Goal: Answer question/provide support

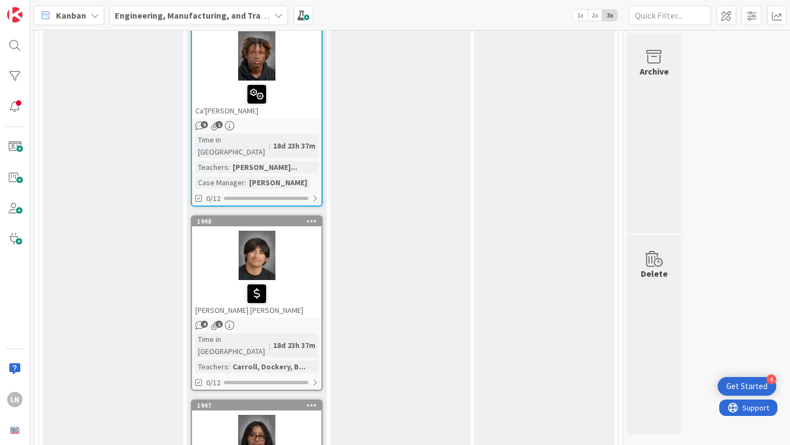
scroll to position [1669, 0]
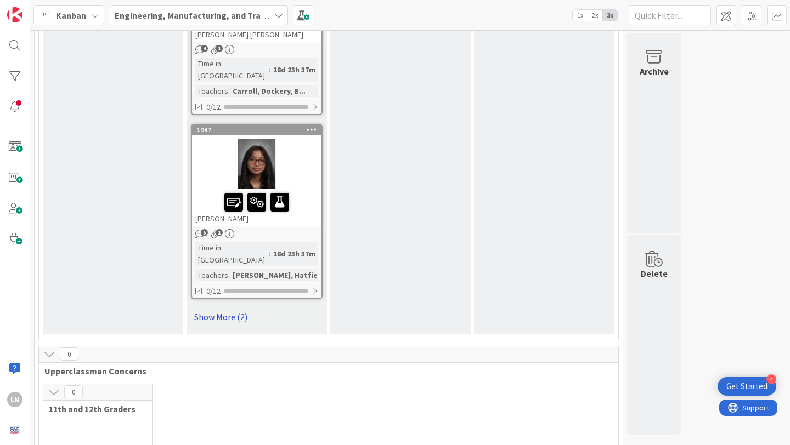
click at [211, 308] on link "Show More (2)" at bounding box center [257, 317] width 132 height 18
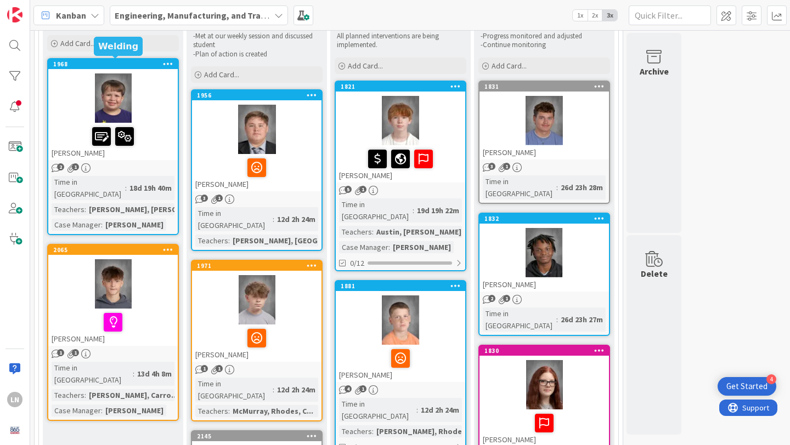
scroll to position [112, 0]
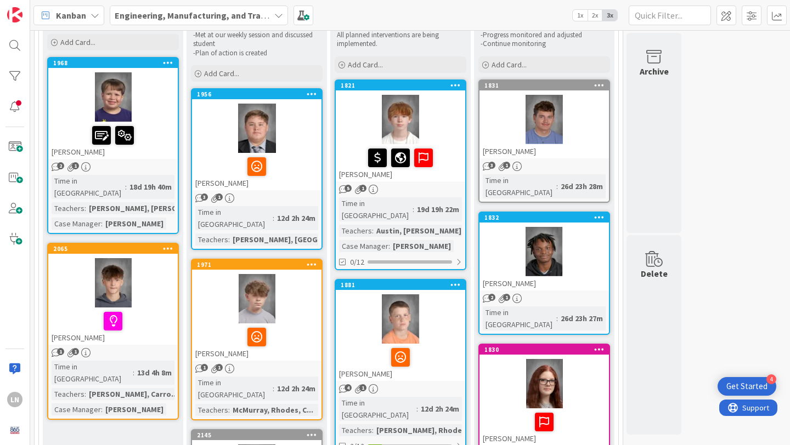
click at [153, 275] on div at bounding box center [112, 282] width 129 height 49
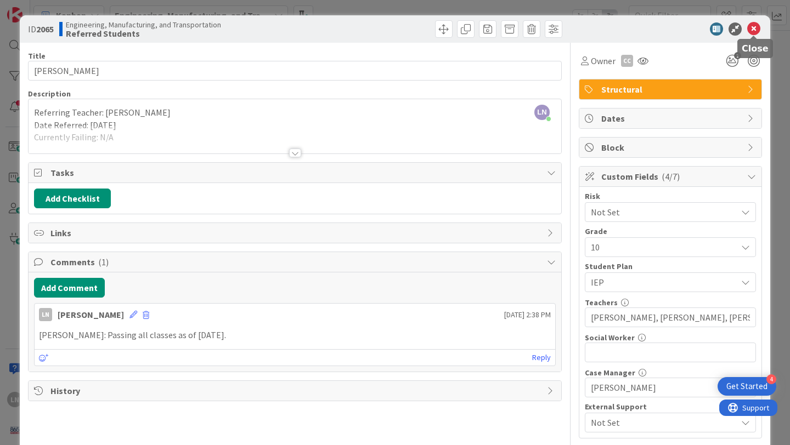
click at [756, 29] on icon at bounding box center [753, 28] width 13 height 13
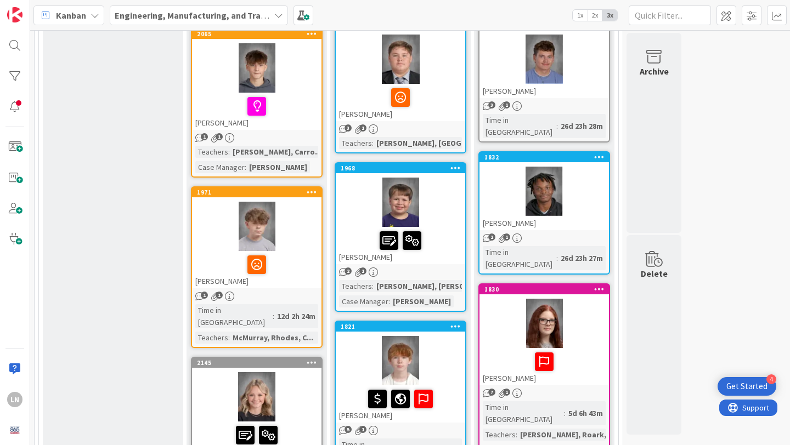
scroll to position [174, 0]
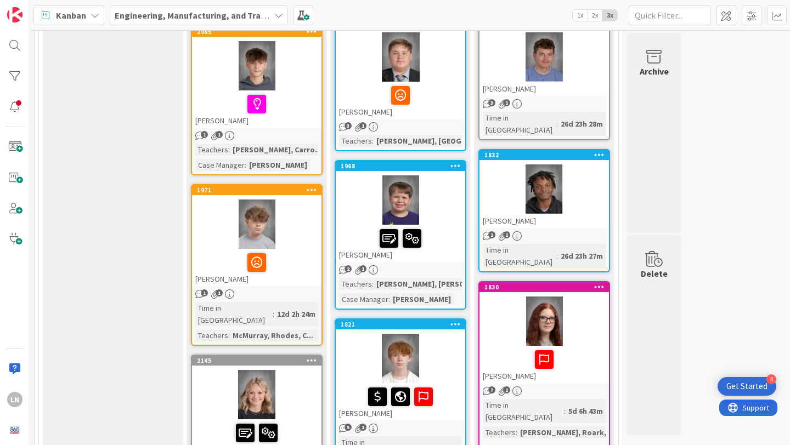
drag, startPoint x: 303, startPoint y: 267, endPoint x: 369, endPoint y: 0, distance: 275.0
click at [293, 229] on div at bounding box center [256, 224] width 129 height 49
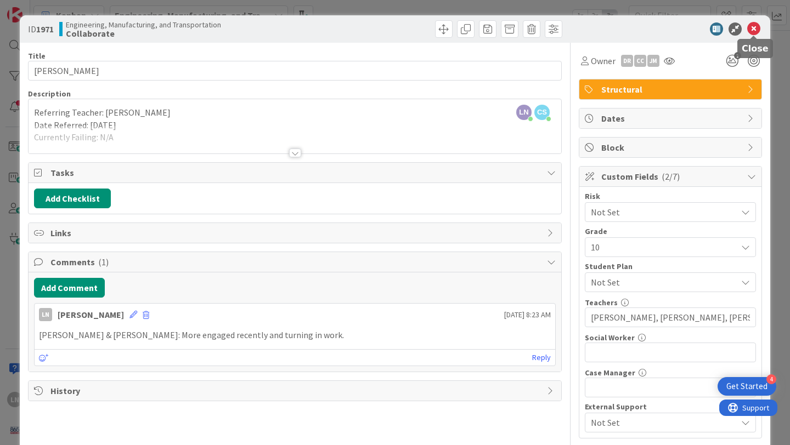
click at [752, 28] on icon at bounding box center [753, 28] width 13 height 13
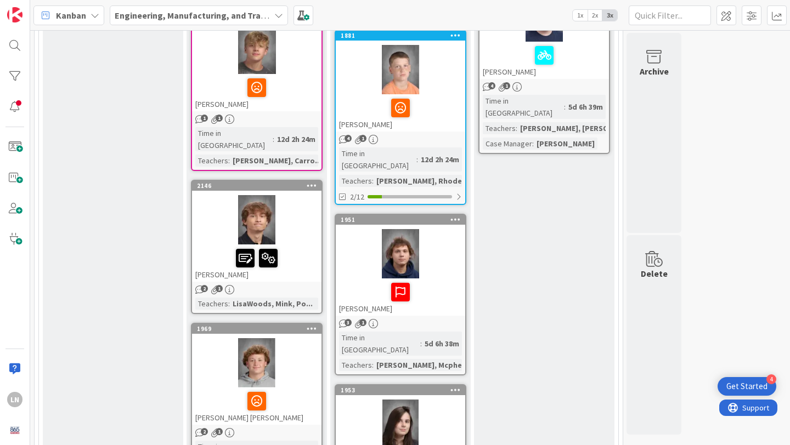
scroll to position [656, 0]
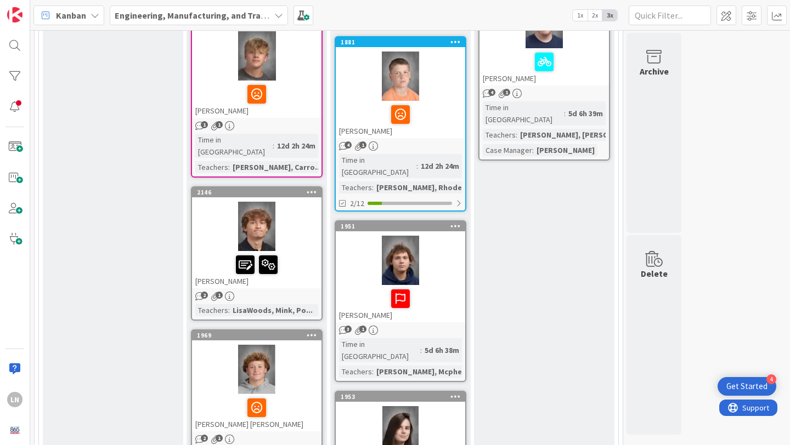
click at [300, 83] on div at bounding box center [256, 94] width 123 height 23
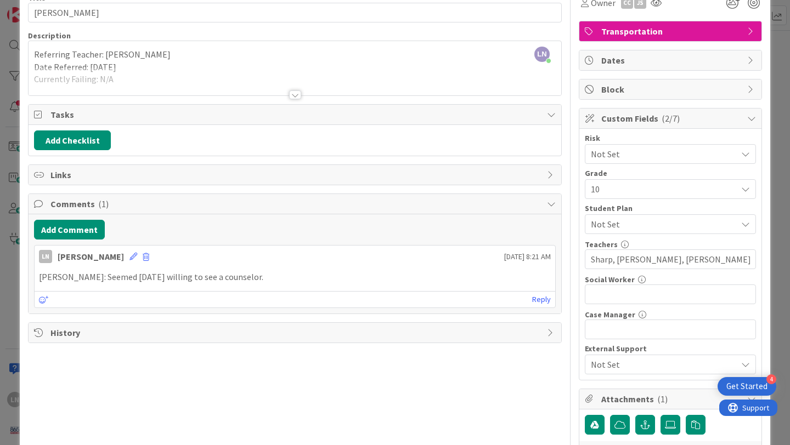
scroll to position [58, 0]
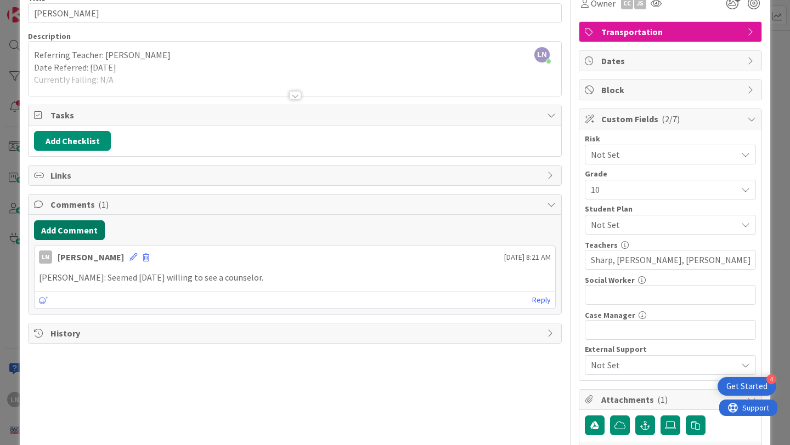
click at [68, 234] on button "Add Comment" at bounding box center [69, 230] width 71 height 20
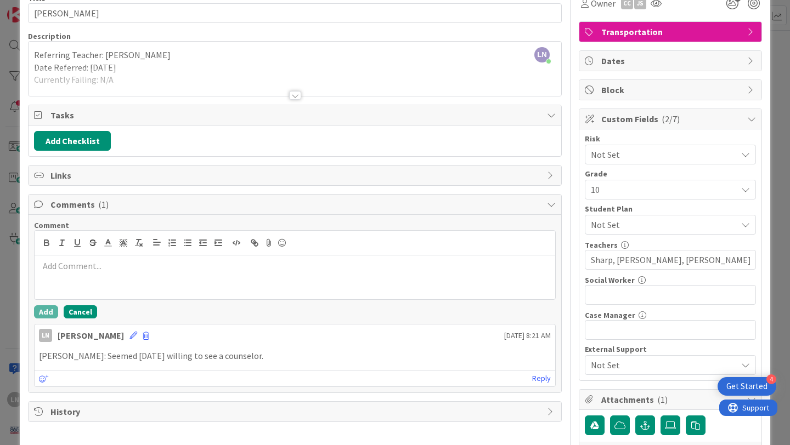
click at [81, 307] on button "Cancel" at bounding box center [80, 311] width 33 height 13
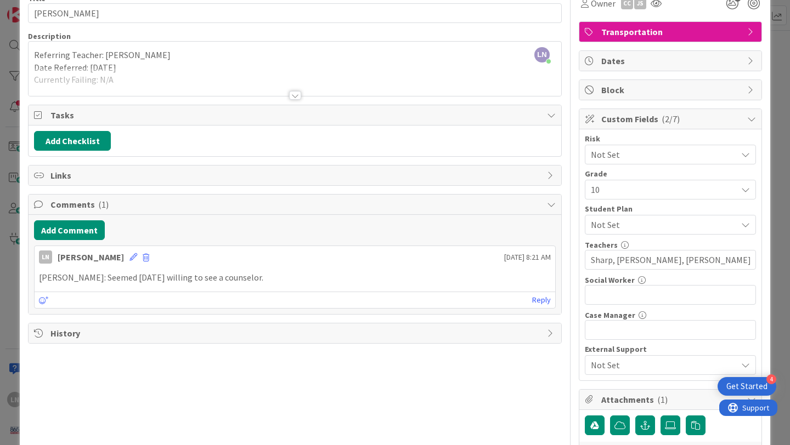
scroll to position [0, 0]
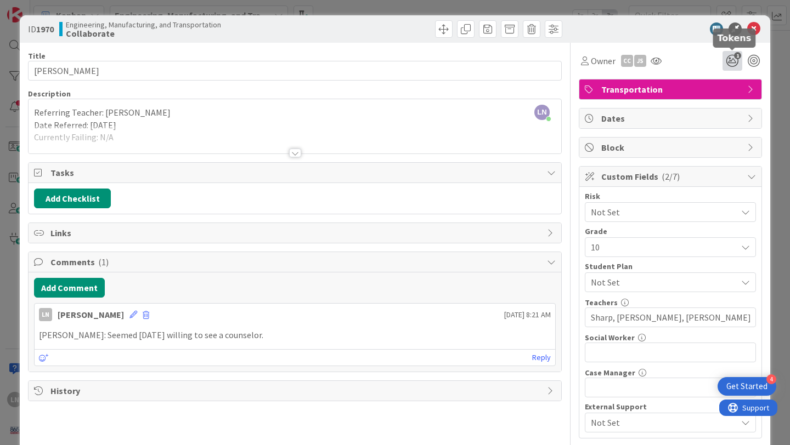
click at [735, 61] on icon "1" at bounding box center [732, 61] width 20 height 20
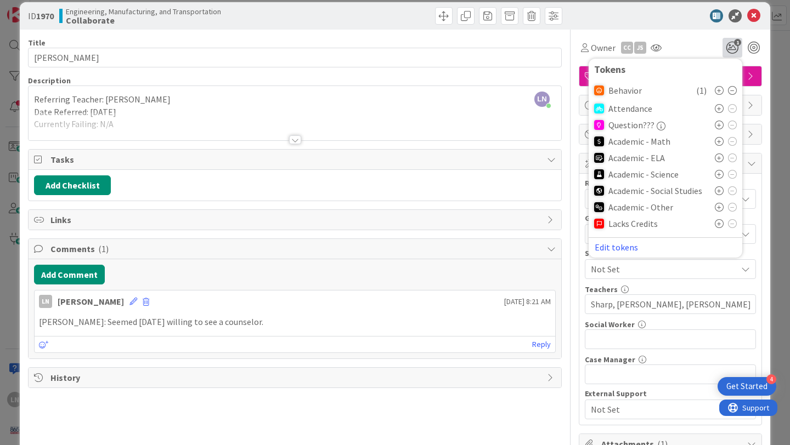
scroll to position [14, 0]
click at [625, 247] on button "Edit tokens" at bounding box center [616, 247] width 44 height 10
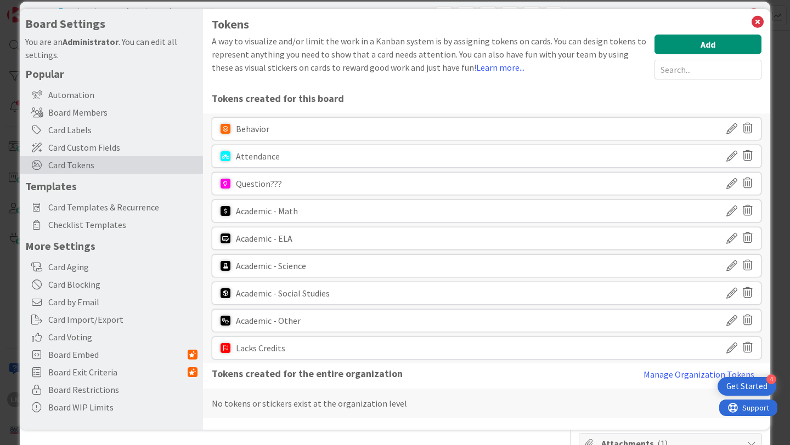
scroll to position [0, 0]
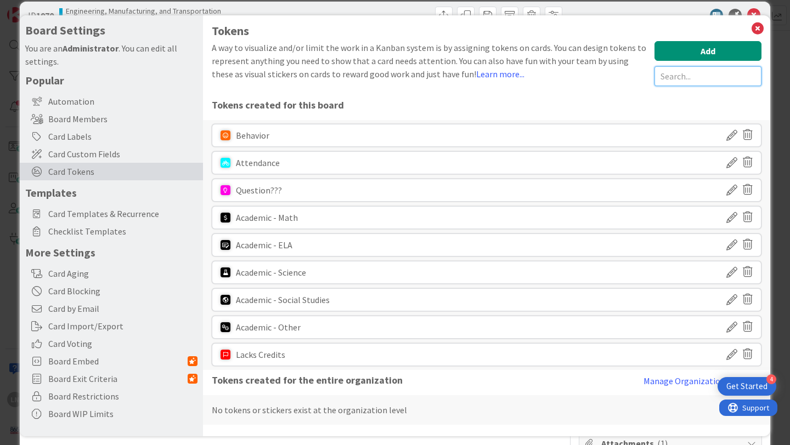
click at [669, 75] on input "text" at bounding box center [707, 76] width 107 height 20
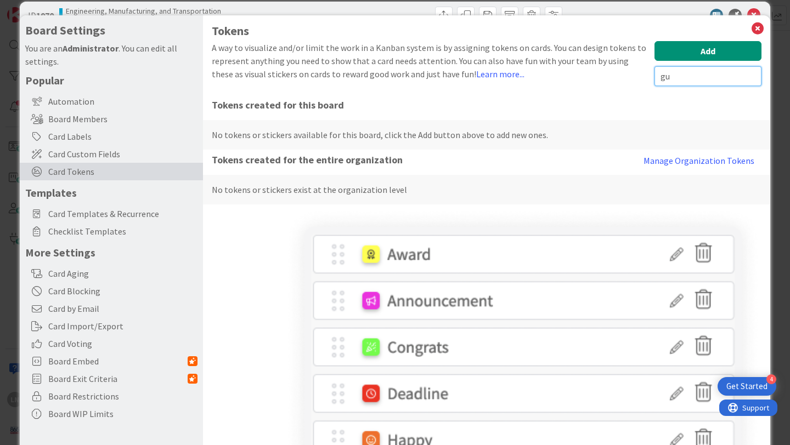
type input "g"
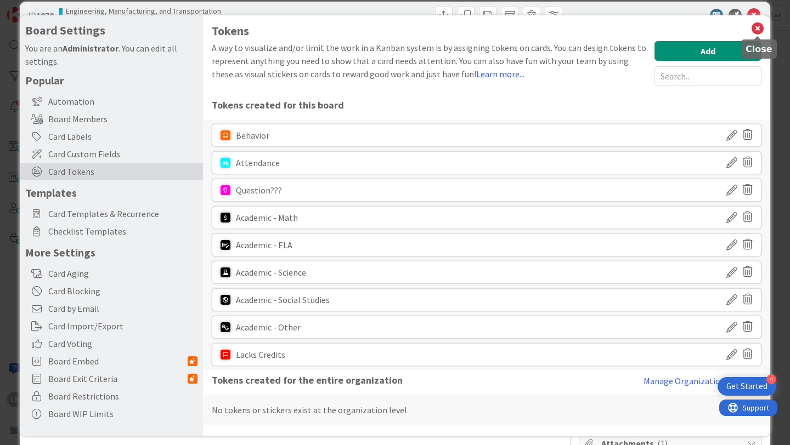
click at [758, 27] on icon at bounding box center [757, 28] width 14 height 15
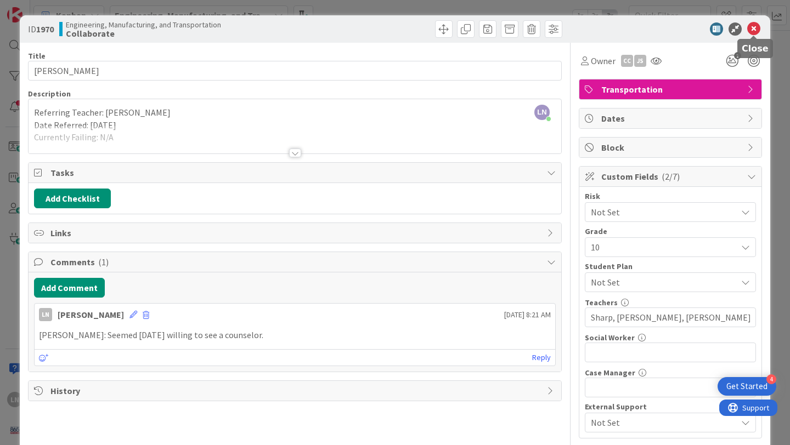
click at [758, 27] on icon at bounding box center [753, 28] width 13 height 13
click at [755, 27] on icon at bounding box center [753, 28] width 13 height 13
click at [754, 29] on icon at bounding box center [753, 28] width 13 height 13
click at [755, 29] on icon at bounding box center [753, 28] width 13 height 13
click at [621, 34] on div at bounding box center [665, 28] width 194 height 13
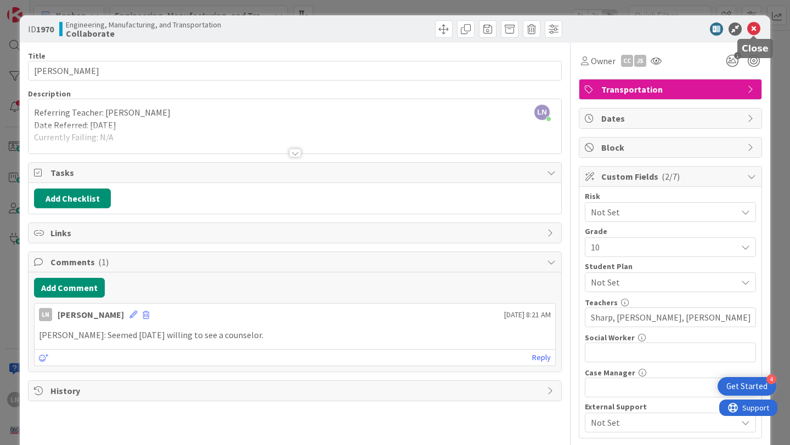
click at [753, 30] on icon at bounding box center [753, 28] width 13 height 13
click at [734, 63] on icon "1" at bounding box center [732, 61] width 20 height 20
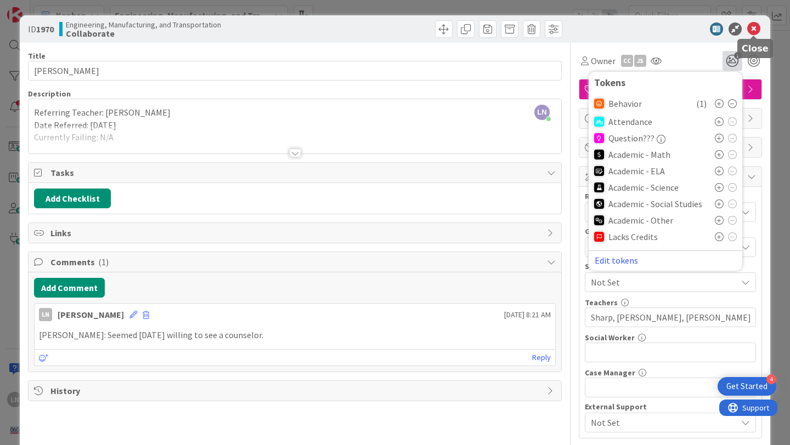
click at [752, 29] on icon at bounding box center [753, 28] width 13 height 13
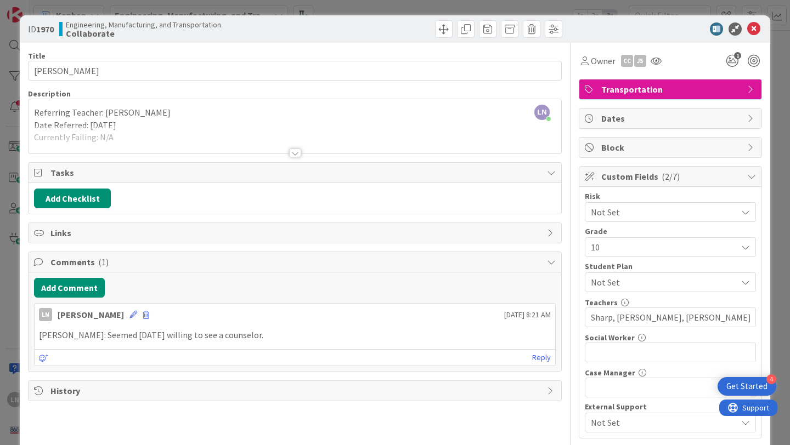
click at [294, 147] on div at bounding box center [295, 140] width 532 height 28
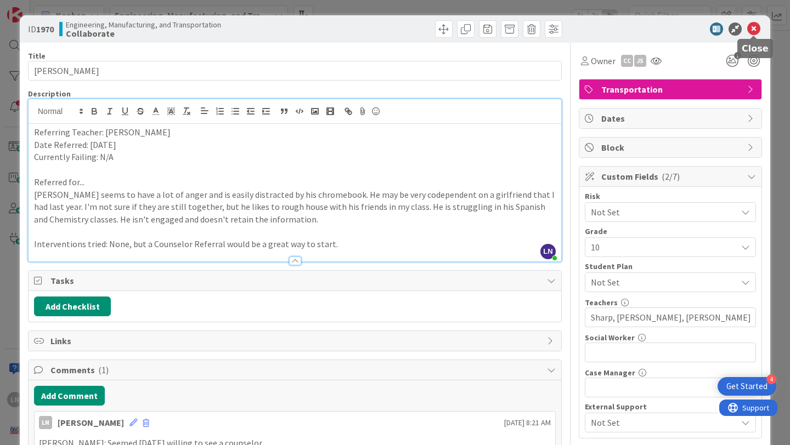
click at [753, 26] on icon at bounding box center [753, 28] width 13 height 13
click at [754, 31] on icon at bounding box center [753, 28] width 13 height 13
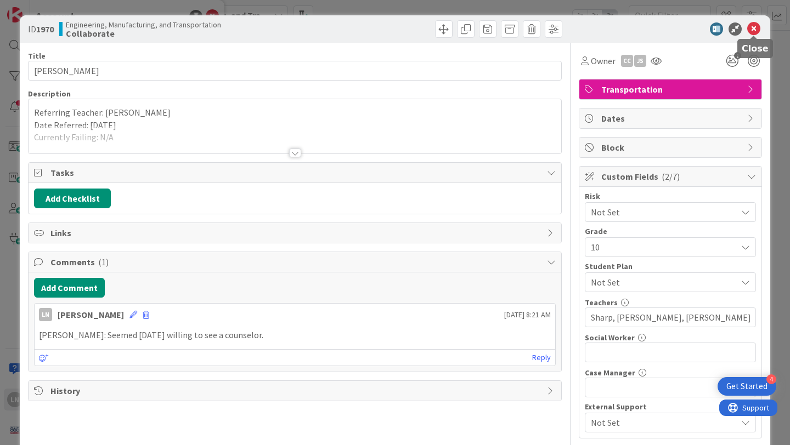
click at [756, 29] on icon at bounding box center [753, 28] width 13 height 13
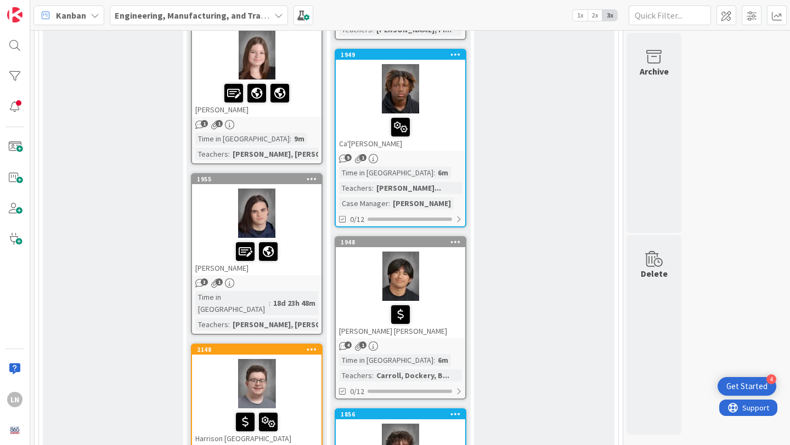
scroll to position [1690, 0]
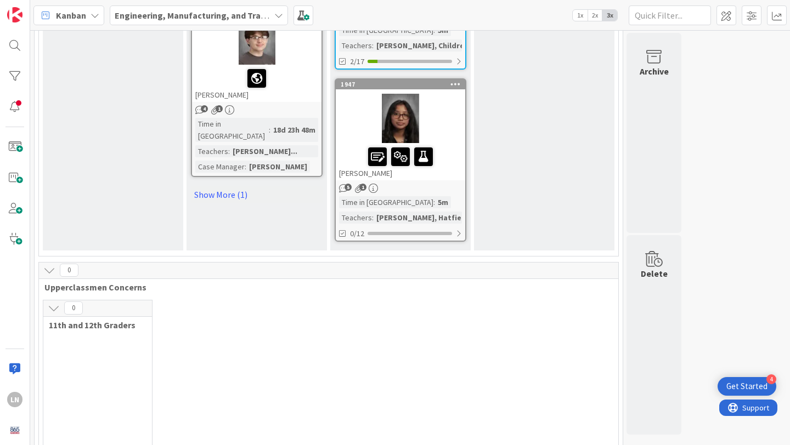
click at [445, 94] on div at bounding box center [400, 118] width 129 height 49
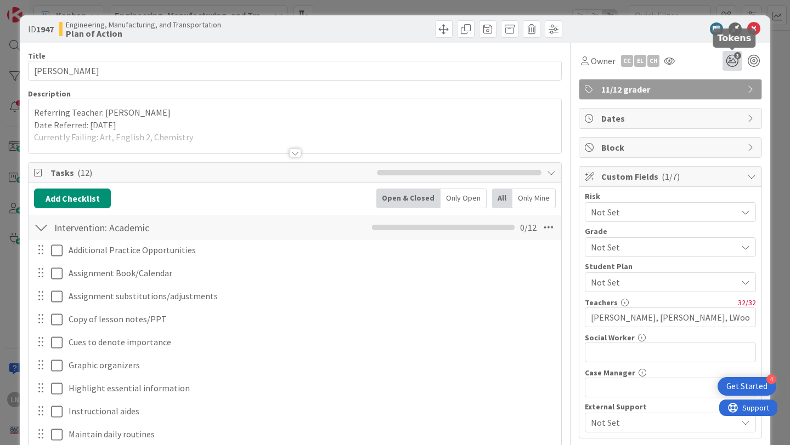
click at [736, 59] on span "3" at bounding box center [737, 55] width 7 height 7
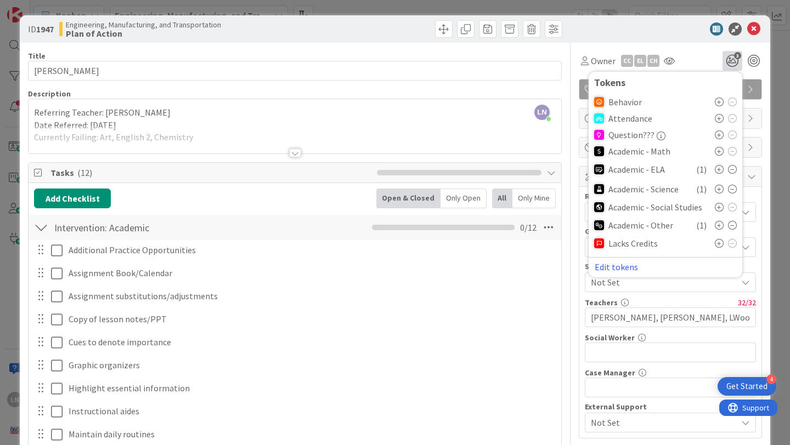
click at [716, 101] on icon at bounding box center [718, 102] width 9 height 9
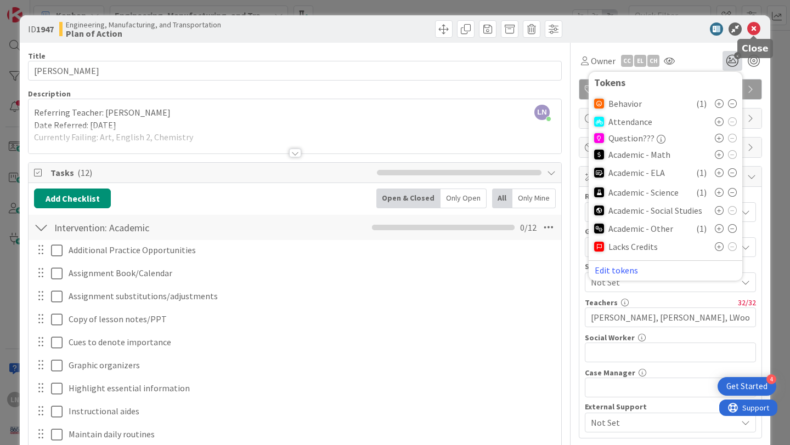
click at [753, 26] on icon at bounding box center [753, 28] width 13 height 13
